Goal: Transaction & Acquisition: Purchase product/service

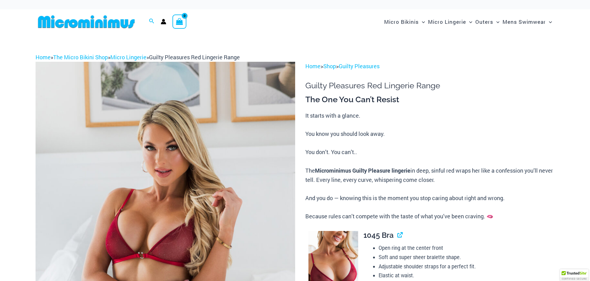
click at [250, 188] on img at bounding box center [166, 257] width 260 height 390
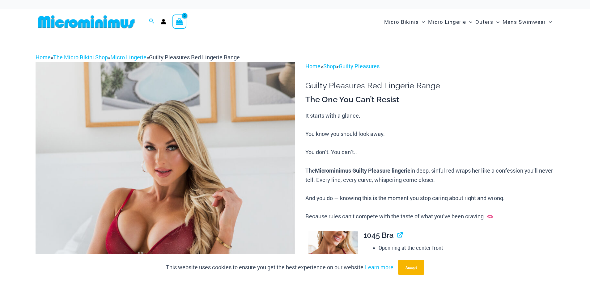
click at [250, 185] on img at bounding box center [166, 257] width 260 height 390
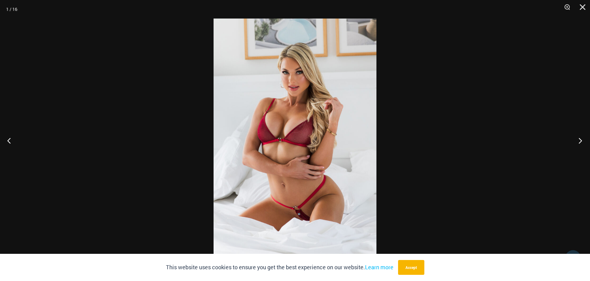
click at [579, 142] on button "Next" at bounding box center [578, 140] width 23 height 31
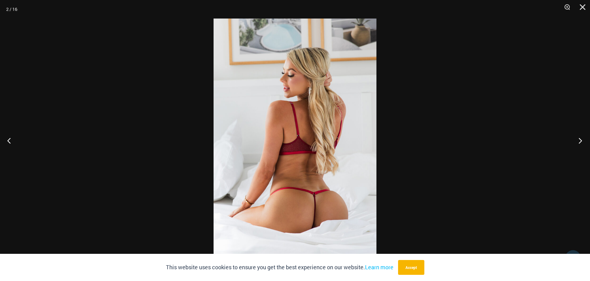
click at [579, 142] on button "Next" at bounding box center [578, 140] width 23 height 31
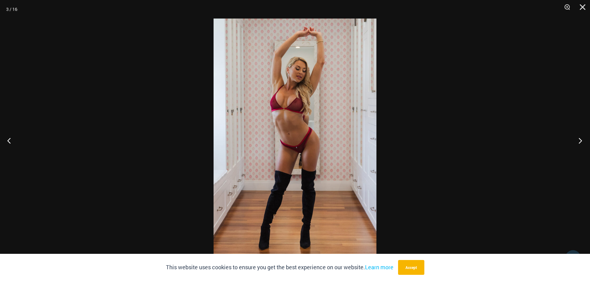
click at [579, 142] on button "Next" at bounding box center [578, 140] width 23 height 31
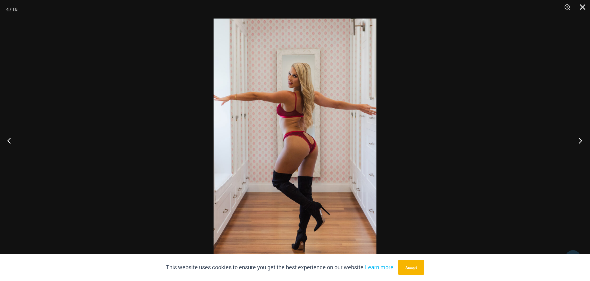
click at [579, 142] on button "Next" at bounding box center [578, 140] width 23 height 31
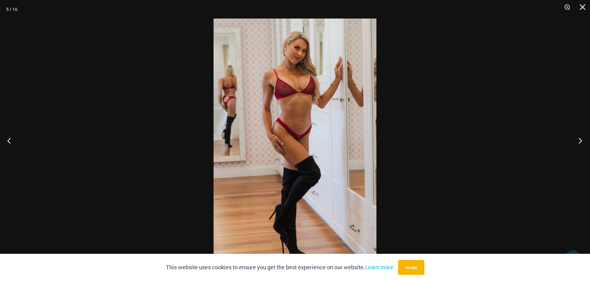
click at [579, 142] on button "Next" at bounding box center [578, 140] width 23 height 31
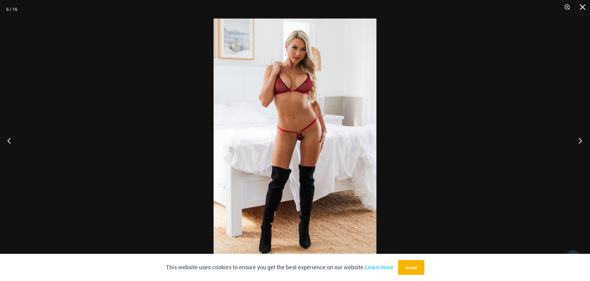
click at [579, 142] on button "Next" at bounding box center [578, 140] width 23 height 31
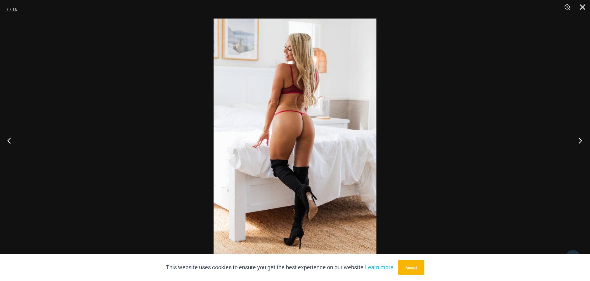
click at [579, 142] on button "Next" at bounding box center [578, 140] width 23 height 31
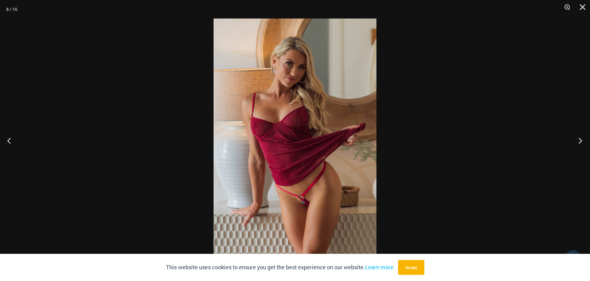
click at [579, 142] on button "Next" at bounding box center [578, 140] width 23 height 31
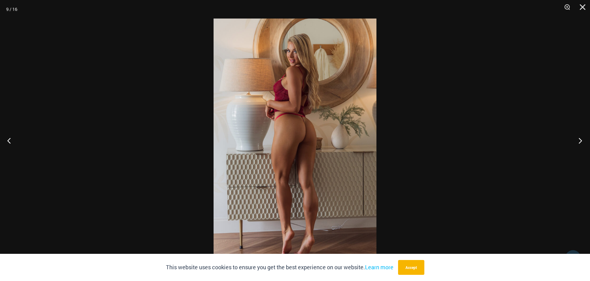
click at [579, 142] on button "Next" at bounding box center [578, 140] width 23 height 31
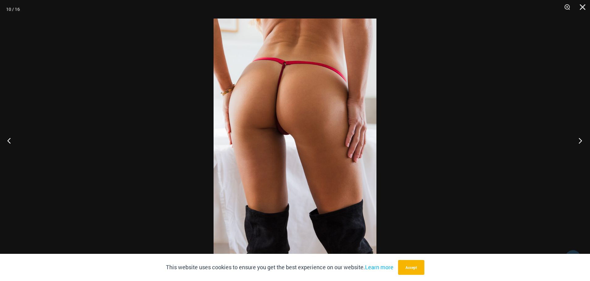
click at [579, 142] on button "Next" at bounding box center [578, 140] width 23 height 31
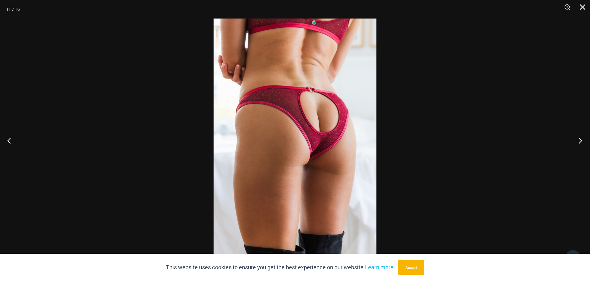
click at [579, 142] on button "Next" at bounding box center [578, 140] width 23 height 31
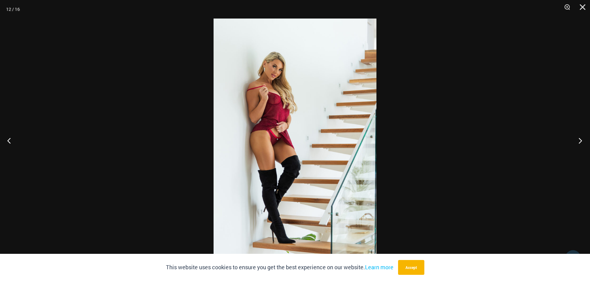
click at [579, 142] on button "Next" at bounding box center [578, 140] width 23 height 31
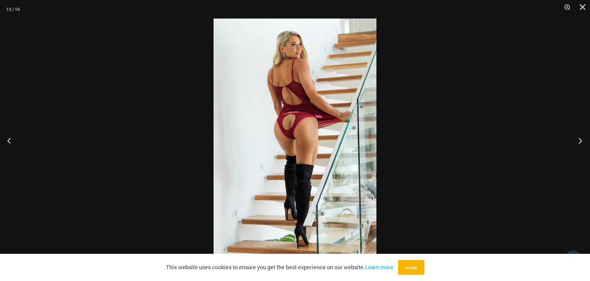
click at [579, 142] on button "Next" at bounding box center [578, 140] width 23 height 31
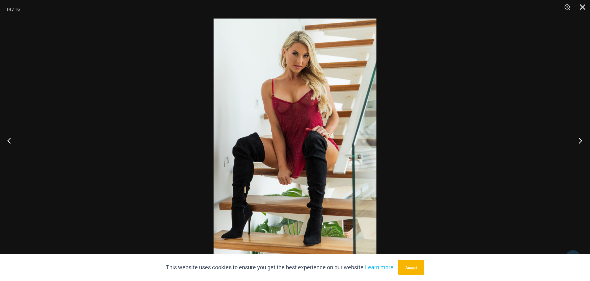
click at [579, 142] on button "Next" at bounding box center [578, 140] width 23 height 31
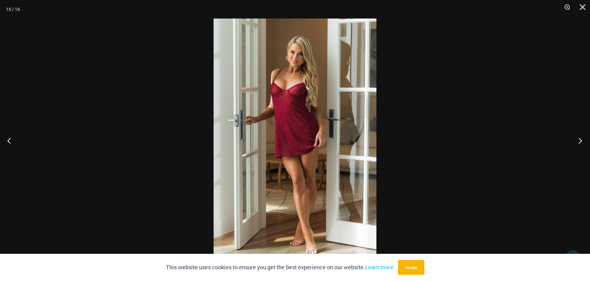
click at [579, 142] on button "Next" at bounding box center [578, 140] width 23 height 31
